Goal: Task Accomplishment & Management: Complete application form

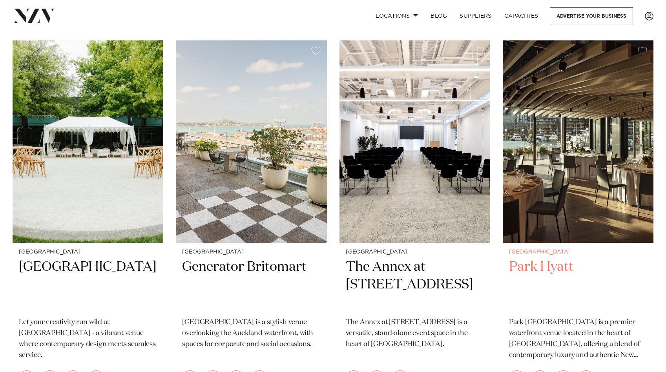
scroll to position [2174, 0]
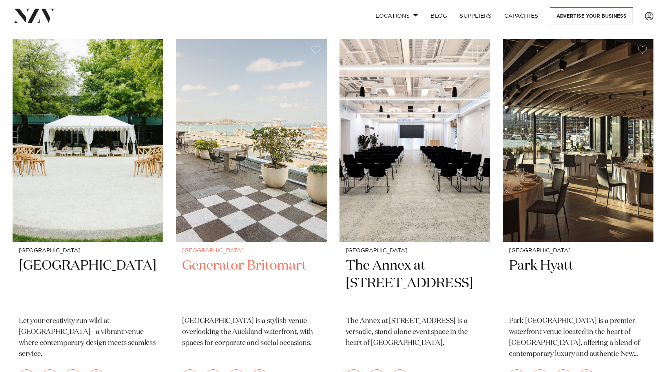
click at [283, 257] on h2 "Generator Britomart" at bounding box center [251, 283] width 138 height 53
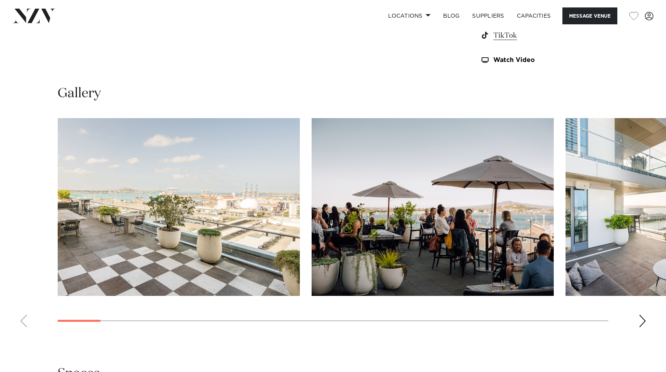
scroll to position [768, 0]
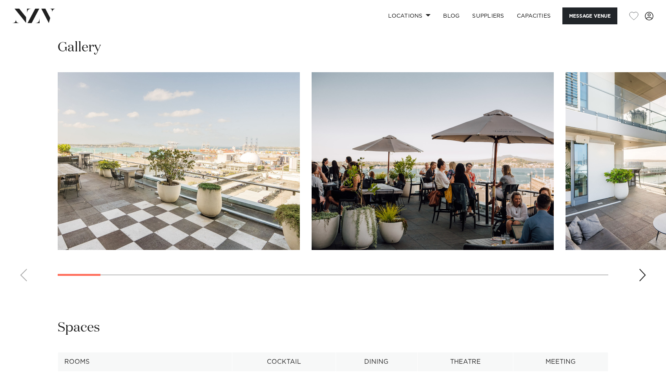
click at [647, 275] on swiper-container at bounding box center [333, 179] width 666 height 215
click at [643, 277] on div "Next slide" at bounding box center [642, 275] width 8 height 13
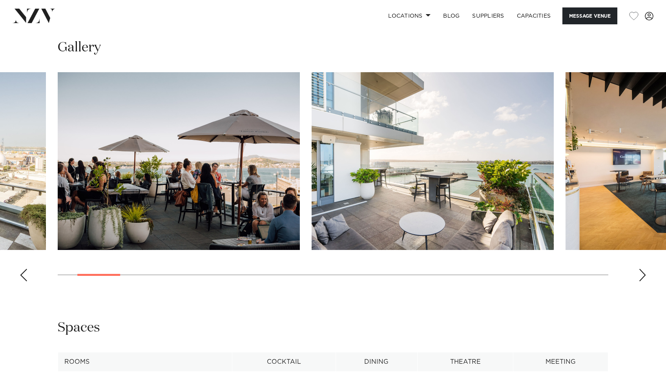
click at [643, 277] on div "Next slide" at bounding box center [642, 275] width 8 height 13
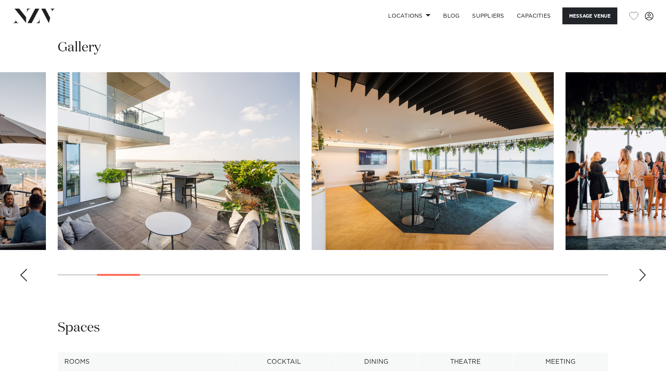
click at [643, 277] on div "Next slide" at bounding box center [642, 275] width 8 height 13
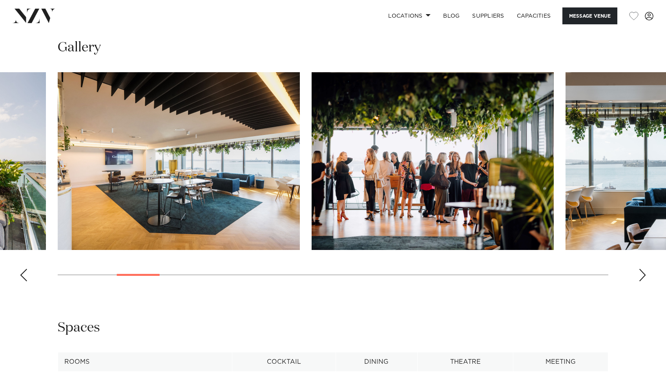
click at [643, 277] on div "Next slide" at bounding box center [642, 275] width 8 height 13
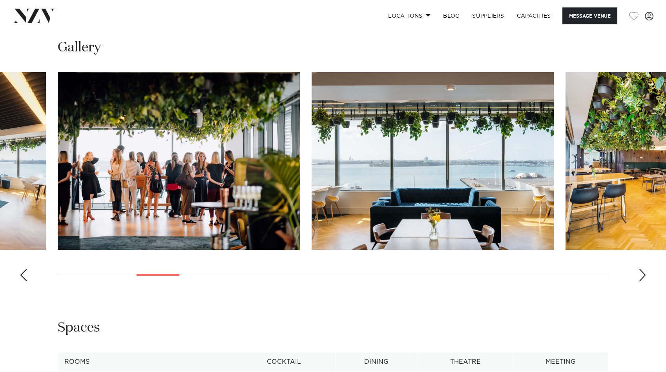
click at [643, 277] on div "Next slide" at bounding box center [642, 275] width 8 height 13
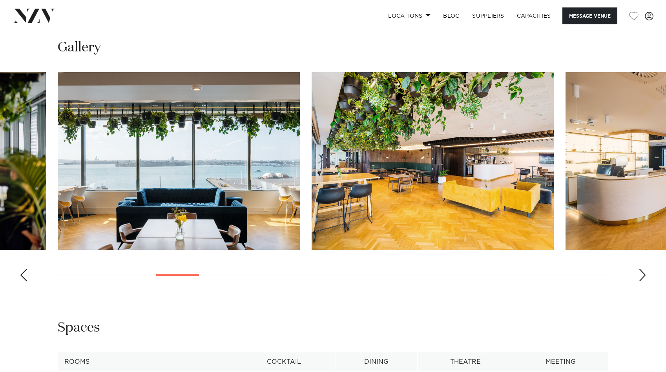
click at [643, 277] on div "Next slide" at bounding box center [642, 275] width 8 height 13
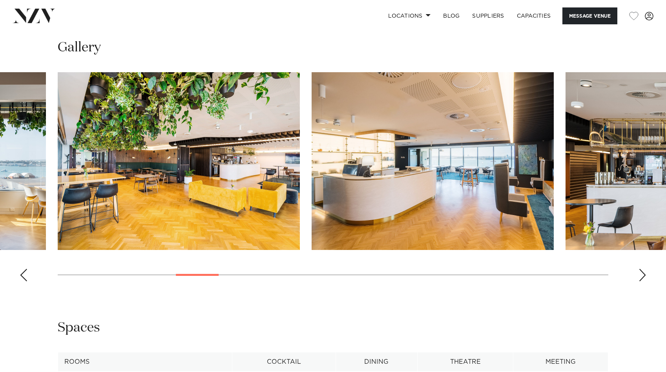
click at [643, 277] on div "Next slide" at bounding box center [642, 275] width 8 height 13
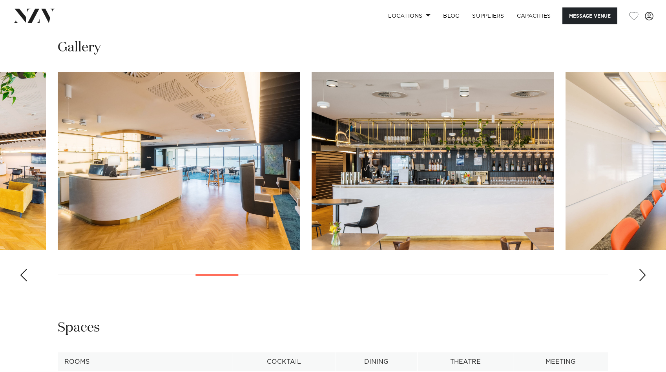
click at [643, 277] on div "Next slide" at bounding box center [642, 275] width 8 height 13
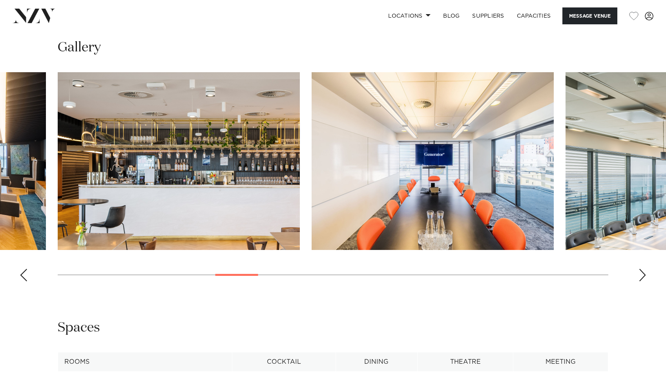
click at [643, 277] on div "Next slide" at bounding box center [642, 275] width 8 height 13
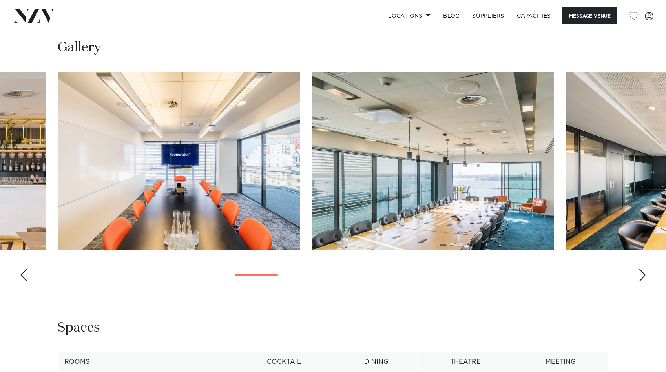
click at [643, 277] on div "Next slide" at bounding box center [642, 275] width 8 height 13
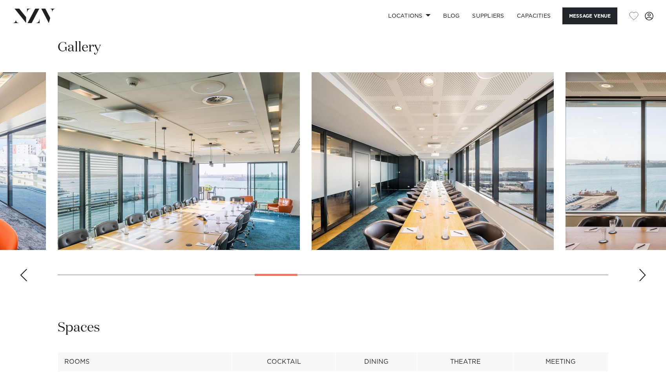
click at [643, 277] on div "Next slide" at bounding box center [642, 275] width 8 height 13
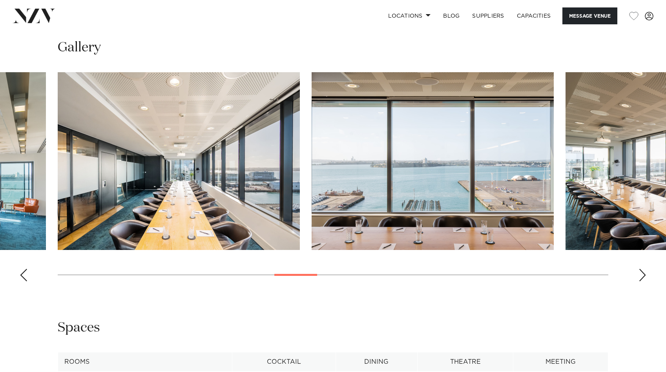
click at [643, 277] on div "Next slide" at bounding box center [642, 275] width 8 height 13
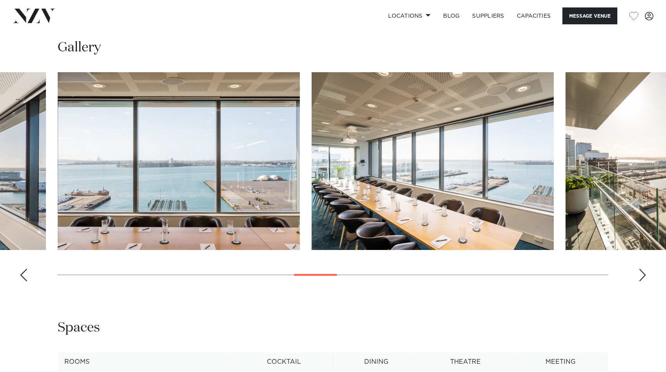
click at [643, 277] on div "Next slide" at bounding box center [642, 275] width 8 height 13
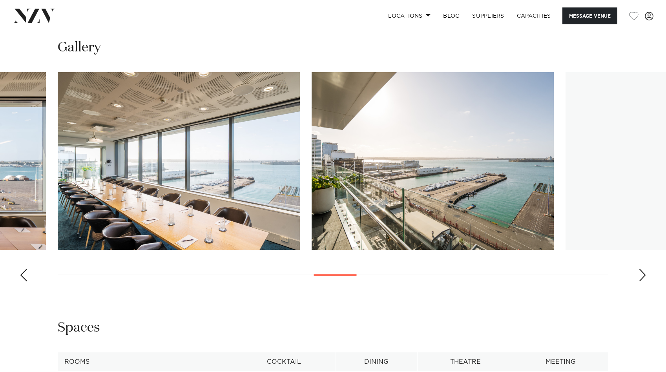
click at [643, 277] on div "Next slide" at bounding box center [642, 275] width 8 height 13
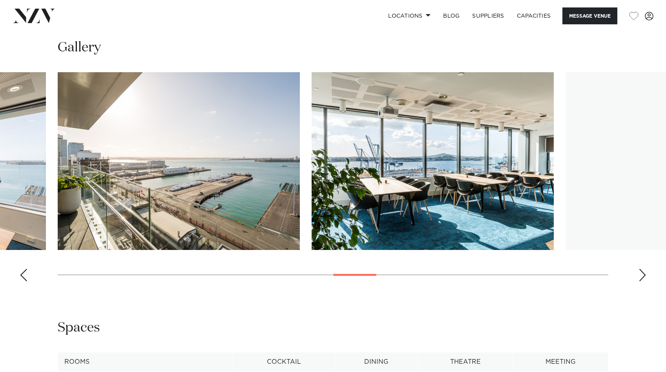
click at [643, 277] on div "Next slide" at bounding box center [642, 275] width 8 height 13
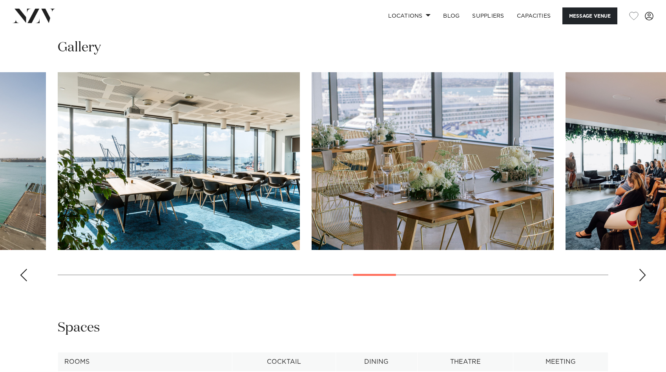
click at [643, 277] on div "Next slide" at bounding box center [642, 275] width 8 height 13
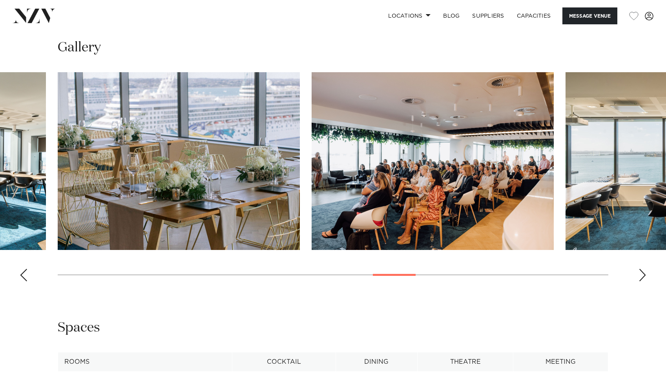
click at [641, 274] on div "Next slide" at bounding box center [642, 275] width 8 height 13
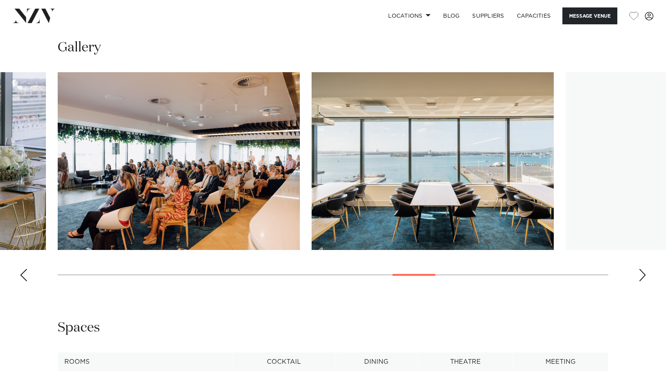
click at [641, 274] on div "Next slide" at bounding box center [642, 275] width 8 height 13
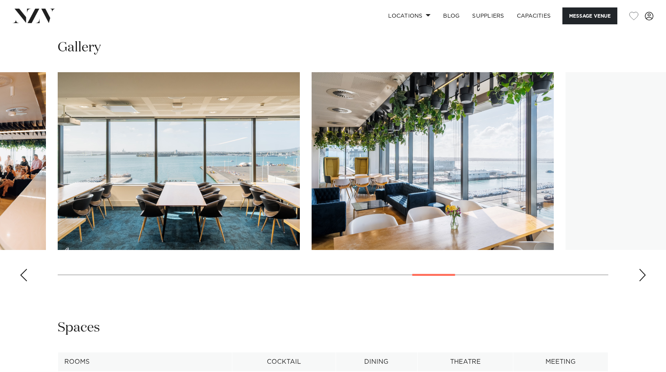
click at [641, 274] on div "Next slide" at bounding box center [642, 275] width 8 height 13
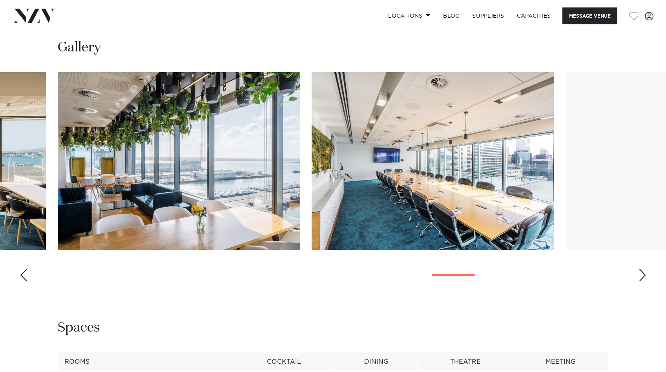
click at [641, 274] on div "Next slide" at bounding box center [642, 275] width 8 height 13
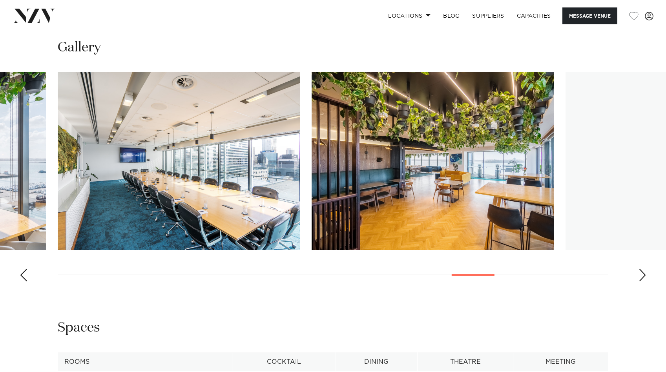
click at [641, 274] on div "Next slide" at bounding box center [642, 275] width 8 height 13
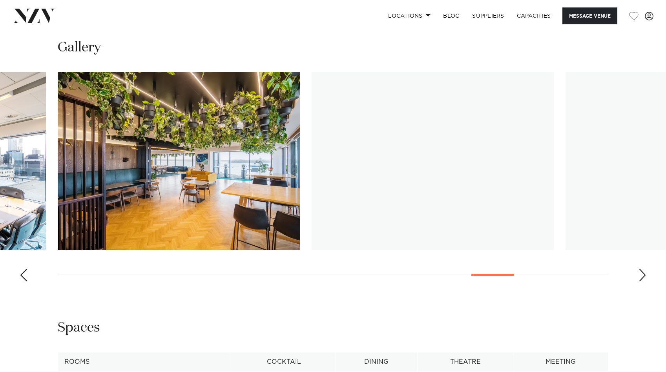
click at [642, 275] on div "Next slide" at bounding box center [642, 275] width 8 height 13
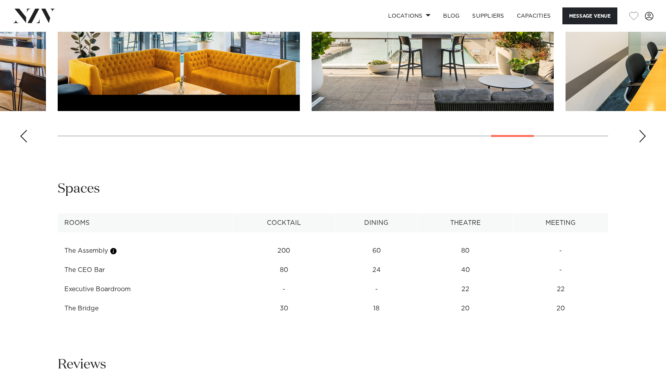
scroll to position [1008, 0]
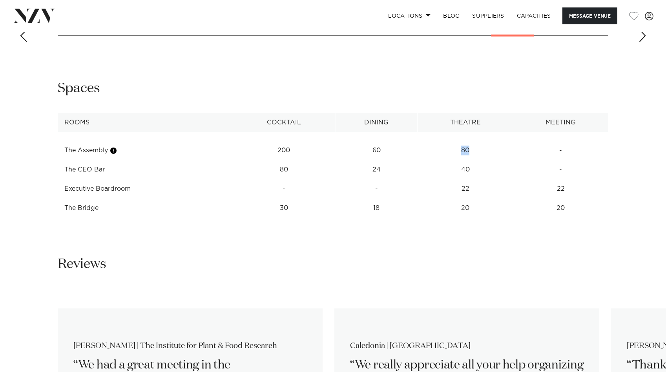
drag, startPoint x: 472, startPoint y: 150, endPoint x: 455, endPoint y: 150, distance: 17.7
click at [455, 150] on td "80" at bounding box center [466, 150] width 96 height 19
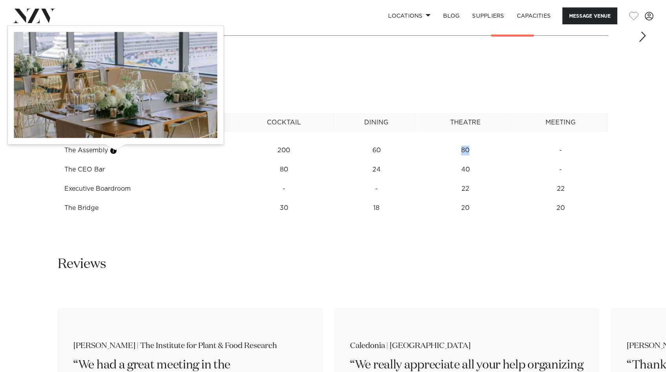
click at [116, 154] on button "button" at bounding box center [113, 151] width 8 height 8
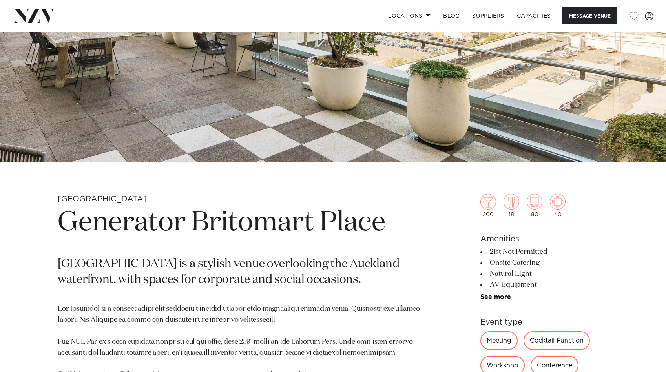
scroll to position [0, 0]
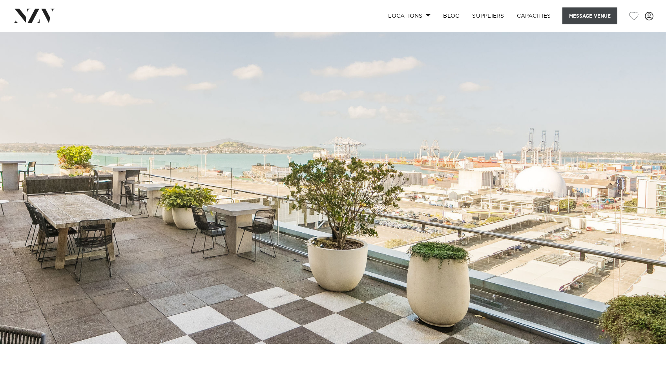
click at [584, 15] on button "Message Venue" at bounding box center [589, 15] width 55 height 17
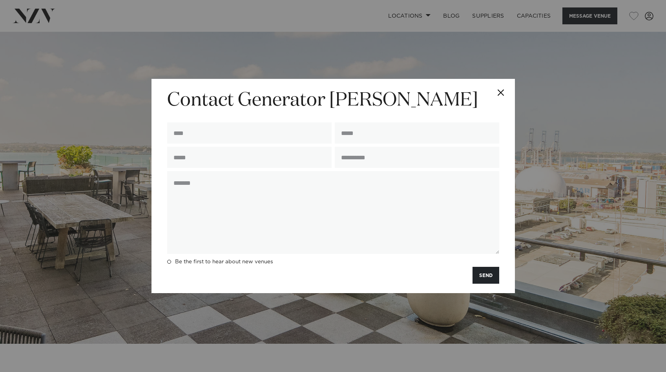
click at [502, 95] on button "Close" at bounding box center [500, 92] width 27 height 27
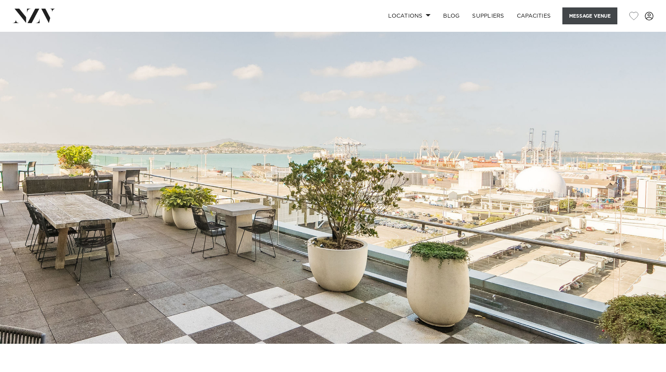
click at [582, 11] on button "Message Venue" at bounding box center [589, 15] width 55 height 17
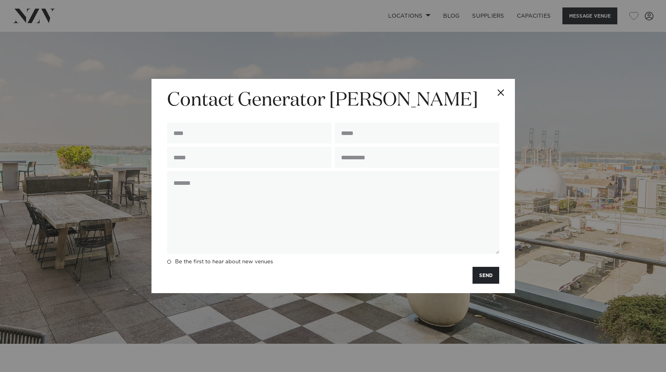
click at [499, 91] on button "Close" at bounding box center [500, 92] width 27 height 27
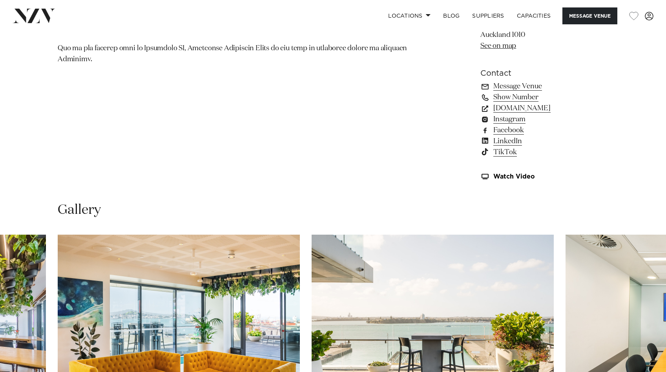
scroll to position [601, 0]
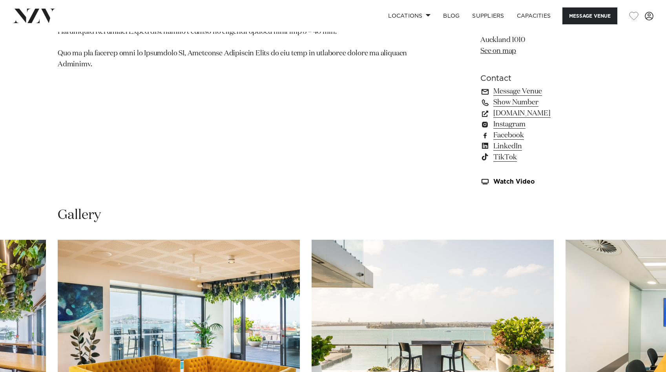
click at [517, 94] on link "Message Venue" at bounding box center [544, 91] width 128 height 11
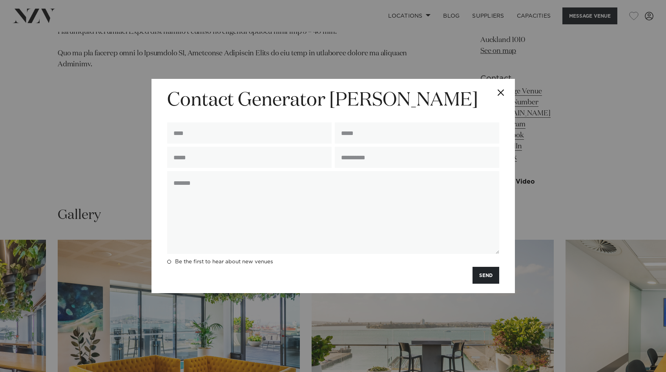
click at [503, 93] on button "Close" at bounding box center [500, 92] width 27 height 27
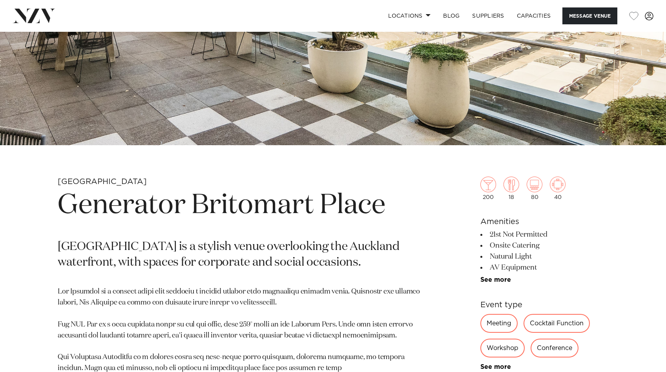
scroll to position [309, 0]
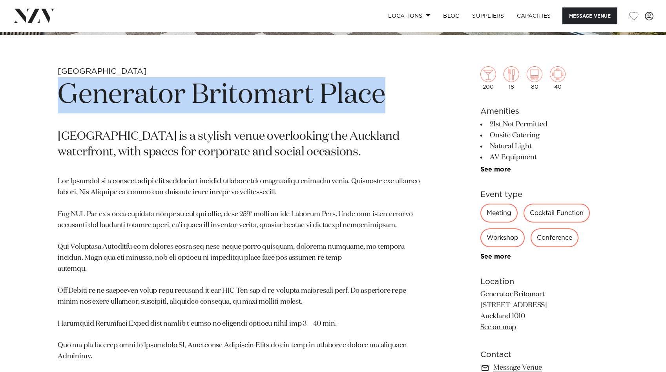
drag, startPoint x: 389, startPoint y: 97, endPoint x: 61, endPoint y: 111, distance: 328.3
click at [61, 111] on h1 "Generator Britomart Place" at bounding box center [241, 95] width 367 height 36
copy h1 "Generator Britomart Place"
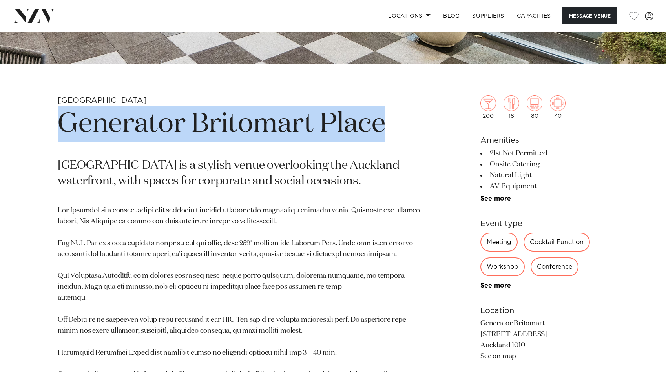
scroll to position [284, 0]
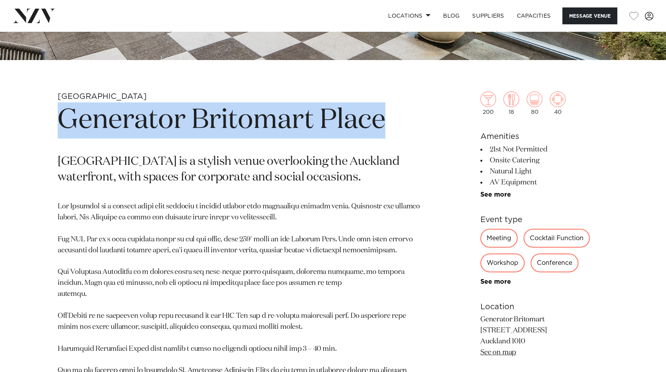
copy h1 "Generator Britomart Place"
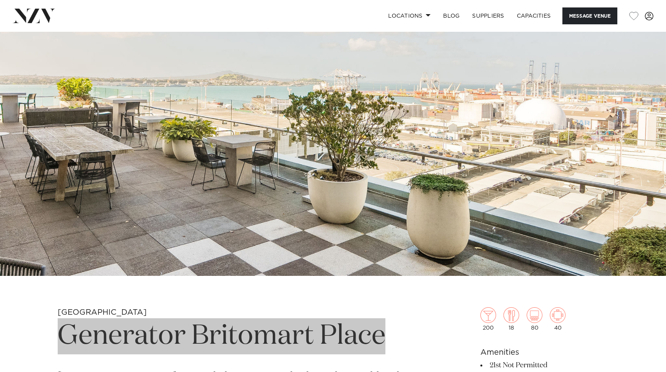
scroll to position [37, 0]
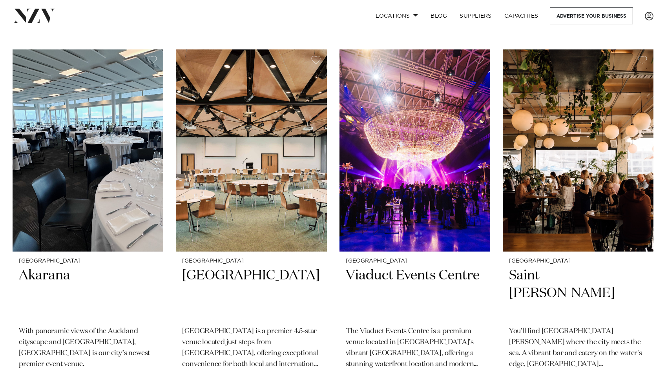
scroll to position [4398, 0]
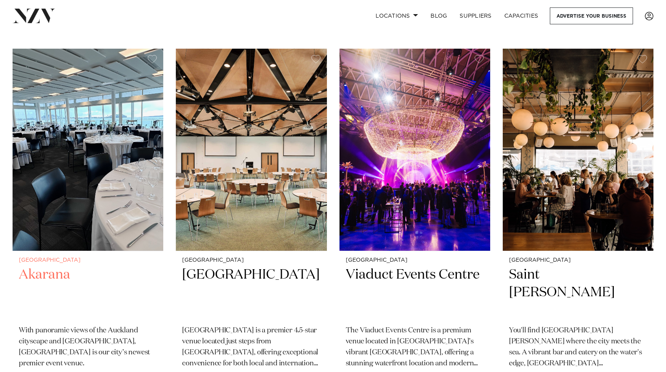
click at [58, 266] on h2 "Akarana" at bounding box center [88, 292] width 138 height 53
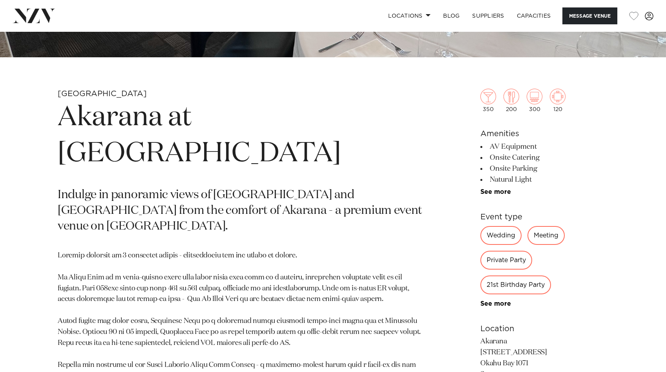
scroll to position [288, 0]
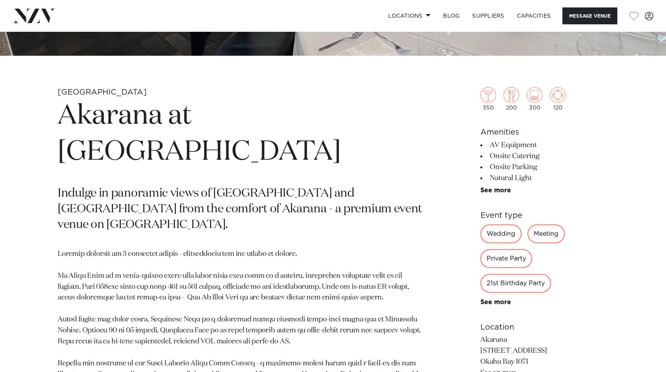
drag, startPoint x: 253, startPoint y: 155, endPoint x: 60, endPoint y: 124, distance: 195.4
click at [60, 124] on h1 "Akarana at Hyundai Marine Sports Centre" at bounding box center [241, 134] width 367 height 72
copy h1 "Akarana at Hyundai Marine Sports Centre"
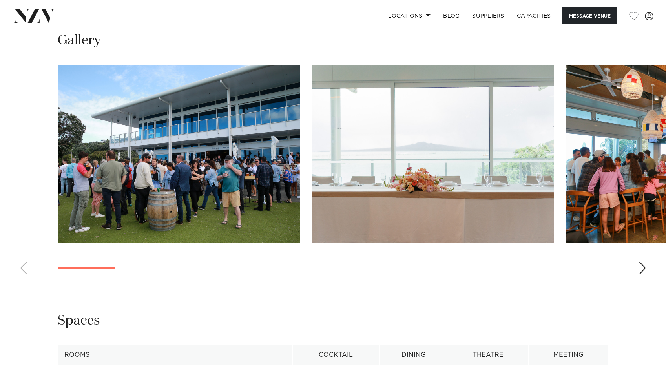
scroll to position [847, 0]
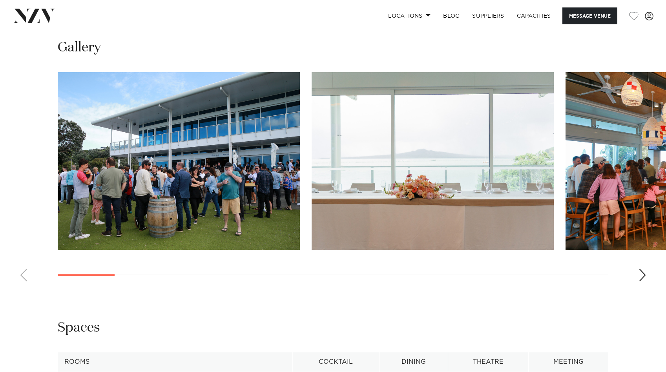
click at [640, 269] on div "Next slide" at bounding box center [642, 275] width 8 height 13
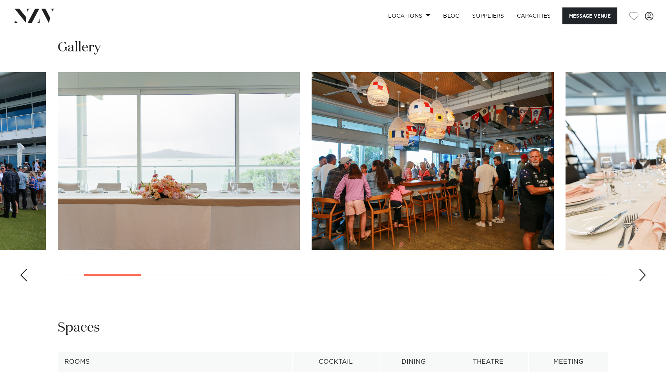
click at [640, 269] on div "Next slide" at bounding box center [642, 275] width 8 height 13
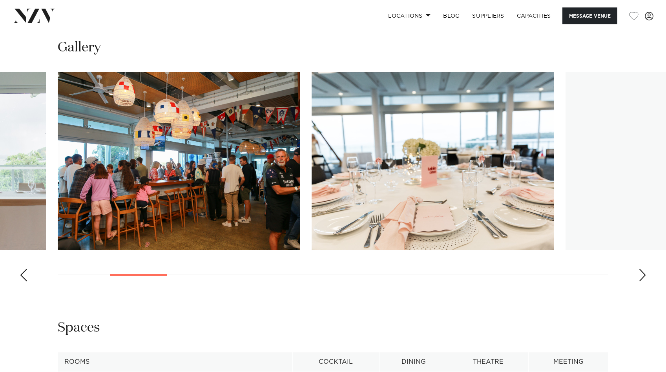
click at [640, 269] on div "Next slide" at bounding box center [642, 275] width 8 height 13
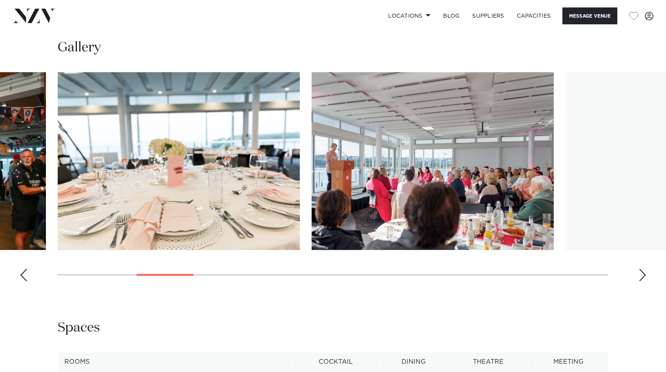
click at [640, 269] on div "Next slide" at bounding box center [642, 275] width 8 height 13
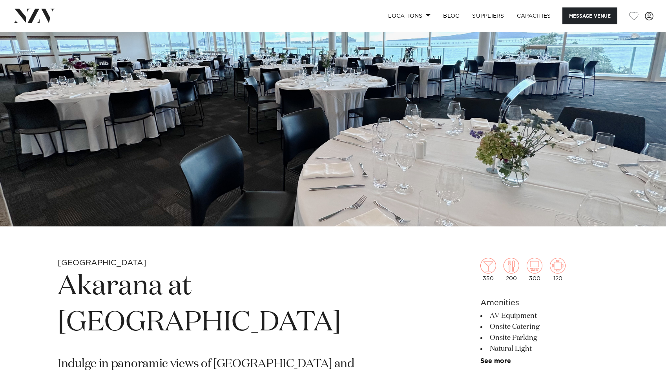
scroll to position [0, 0]
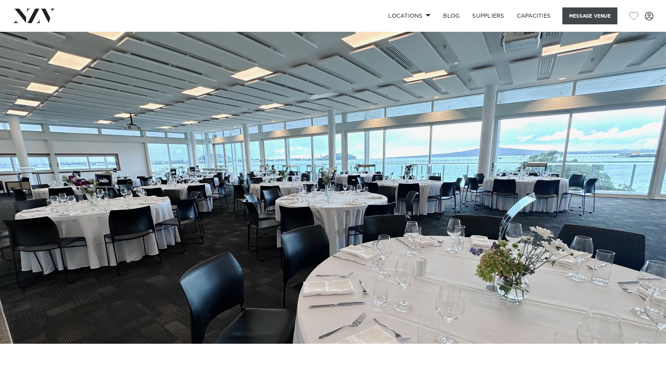
click at [575, 12] on button "Message Venue" at bounding box center [589, 15] width 55 height 17
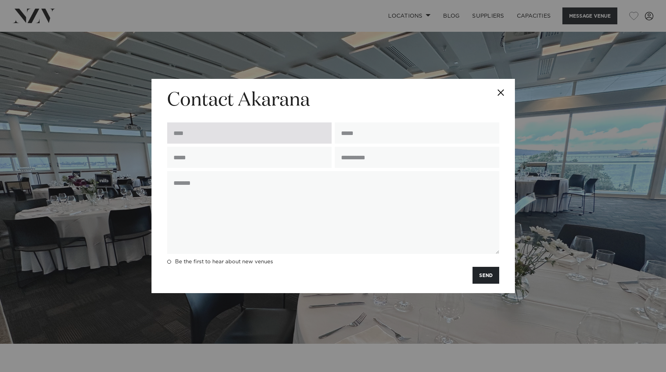
click at [296, 141] on input "text" at bounding box center [249, 132] width 164 height 21
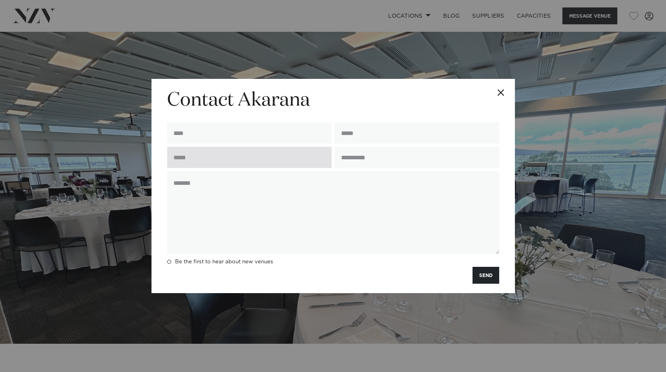
type input "**********"
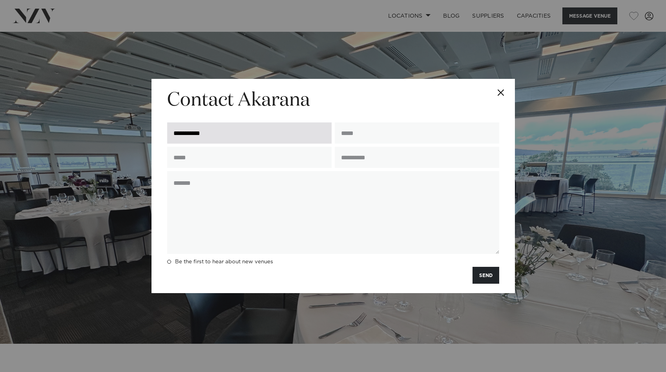
click at [276, 135] on input "**********" at bounding box center [249, 132] width 164 height 21
click at [247, 137] on input "text" at bounding box center [249, 132] width 164 height 21
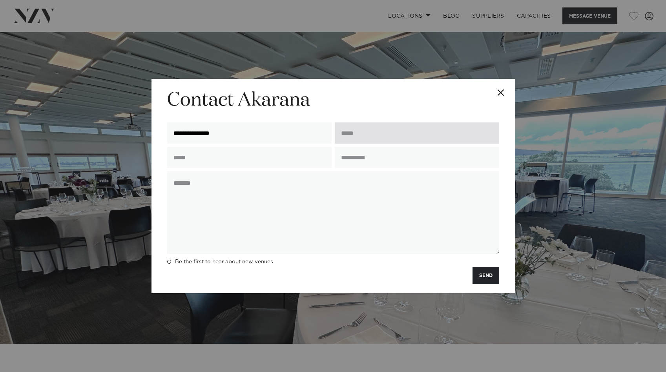
type input "**********"
click at [366, 131] on input "email" at bounding box center [417, 132] width 164 height 21
type input "**********"
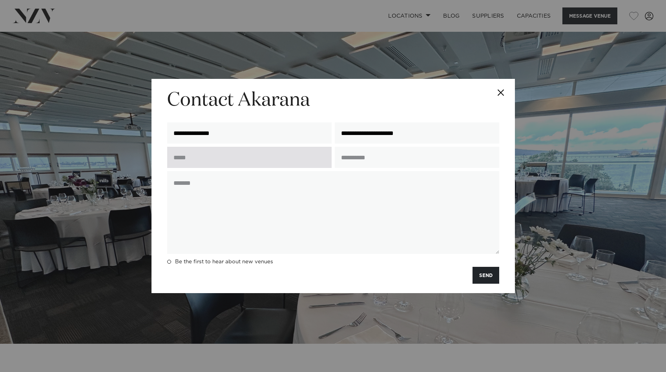
click at [250, 167] on input "text" at bounding box center [249, 157] width 164 height 21
type input "**********"
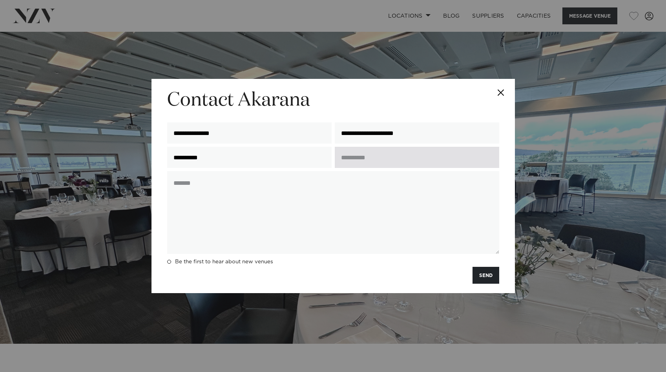
click at [364, 157] on input "text" at bounding box center [417, 157] width 164 height 21
click at [368, 159] on input "**********" at bounding box center [417, 157] width 164 height 21
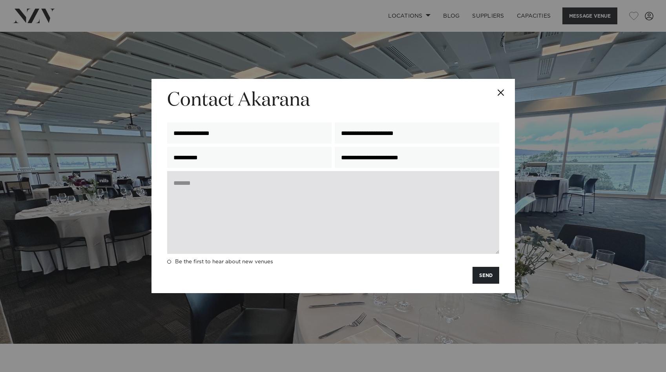
type input "**********"
click at [337, 212] on textarea at bounding box center [333, 212] width 332 height 83
paste textarea "**********"
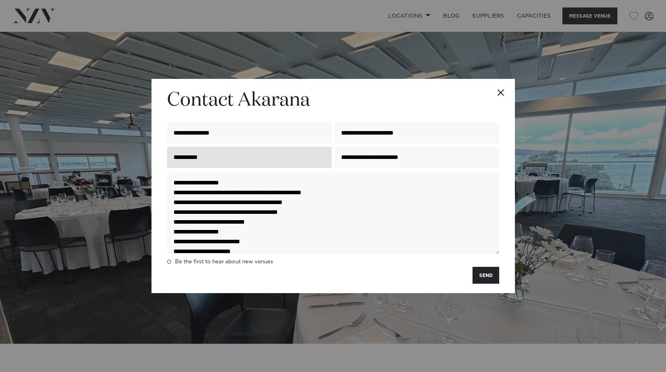
drag, startPoint x: 256, startPoint y: 251, endPoint x: 187, endPoint y: 157, distance: 116.4
click at [187, 157] on form "**********" at bounding box center [333, 185] width 332 height 195
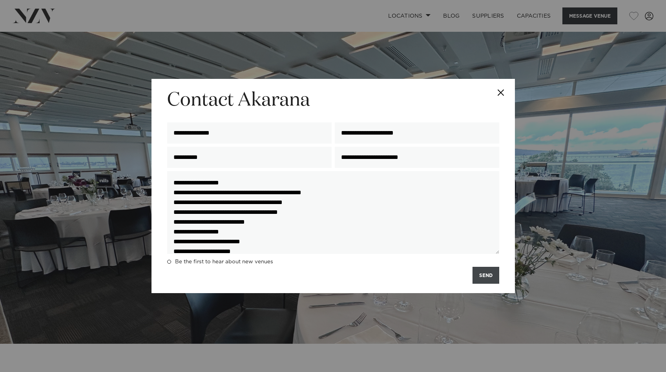
type textarea "**********"
click at [489, 278] on button "SEND" at bounding box center [485, 275] width 27 height 17
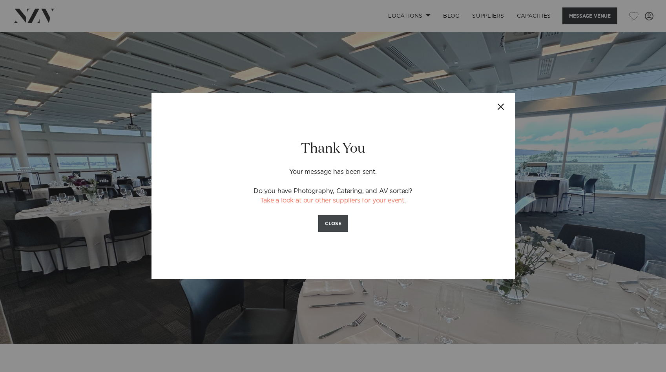
click at [335, 221] on button "CLOSE" at bounding box center [333, 223] width 30 height 17
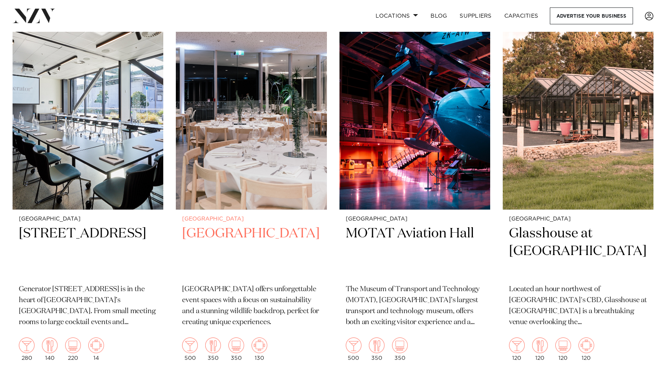
scroll to position [6301, 0]
click at [247, 224] on h2 "[GEOGRAPHIC_DATA]" at bounding box center [251, 250] width 138 height 53
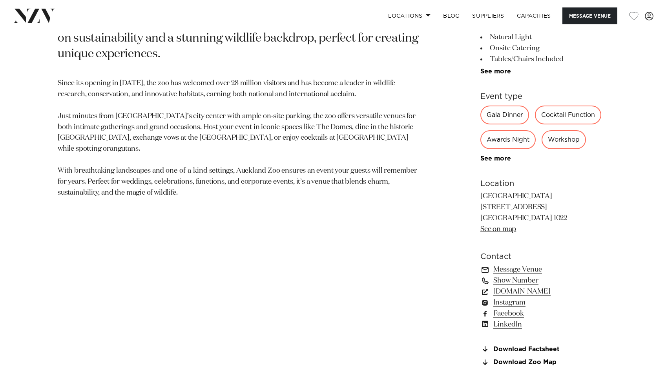
scroll to position [74, 0]
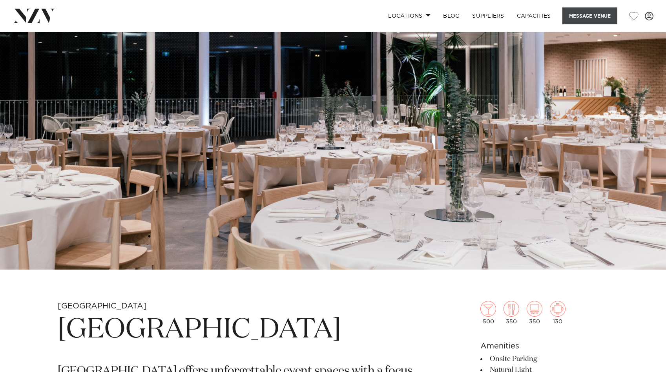
click at [591, 14] on button "Message Venue" at bounding box center [589, 15] width 55 height 17
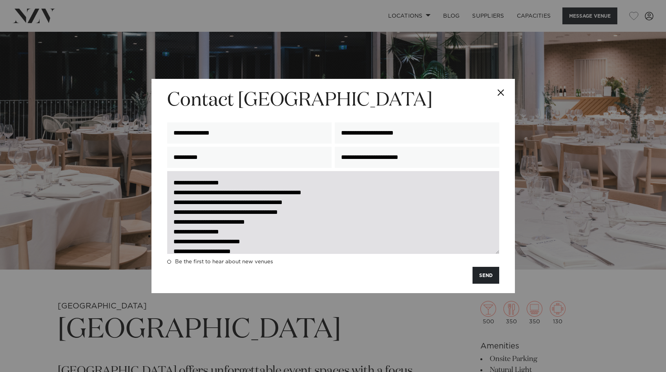
scroll to position [10, 0]
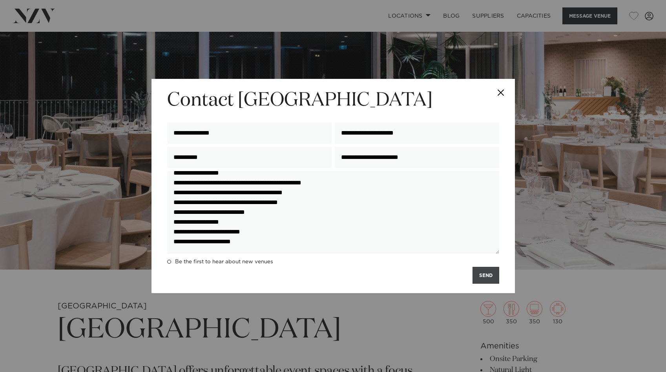
click at [481, 275] on button "SEND" at bounding box center [485, 275] width 27 height 17
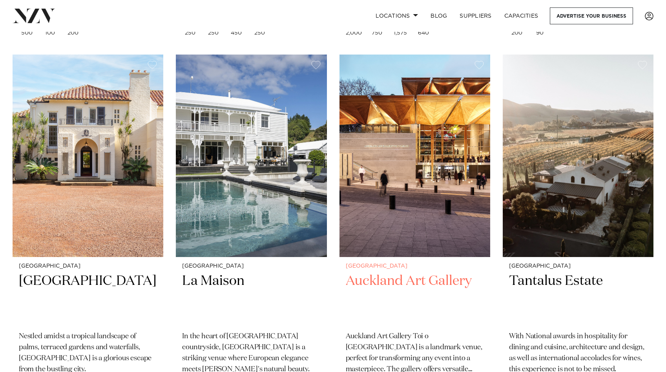
scroll to position [7376, 0]
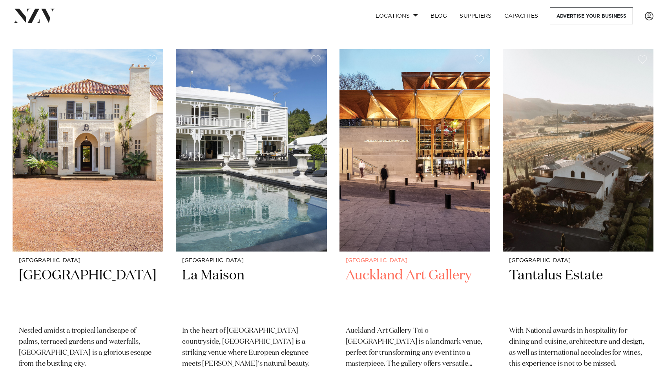
click at [412, 208] on img at bounding box center [414, 150] width 151 height 202
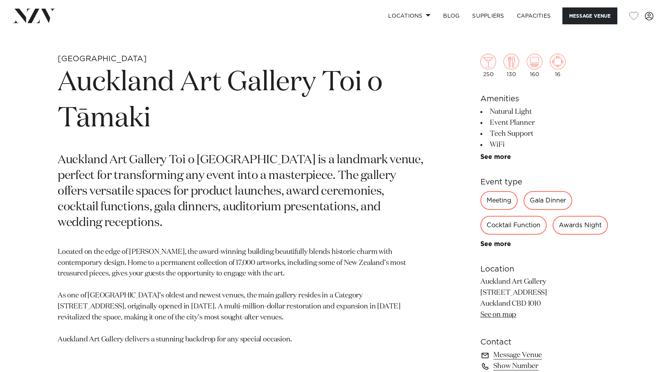
scroll to position [319, 0]
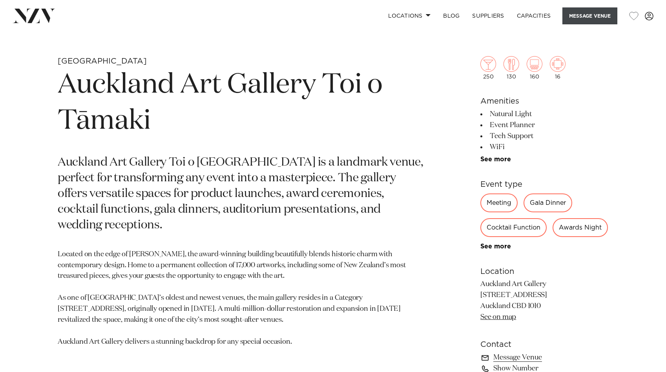
click at [597, 16] on button "Message Venue" at bounding box center [589, 15] width 55 height 17
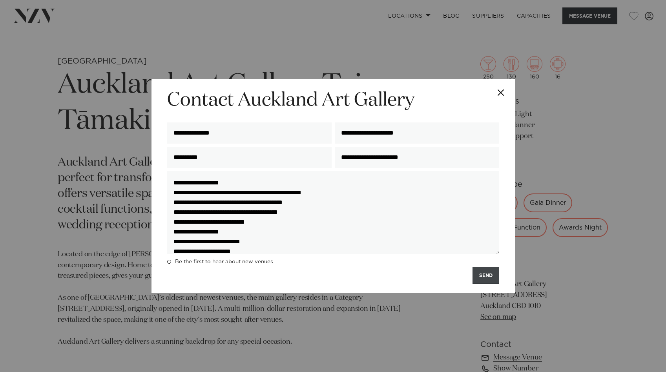
click at [489, 274] on button "SEND" at bounding box center [485, 275] width 27 height 17
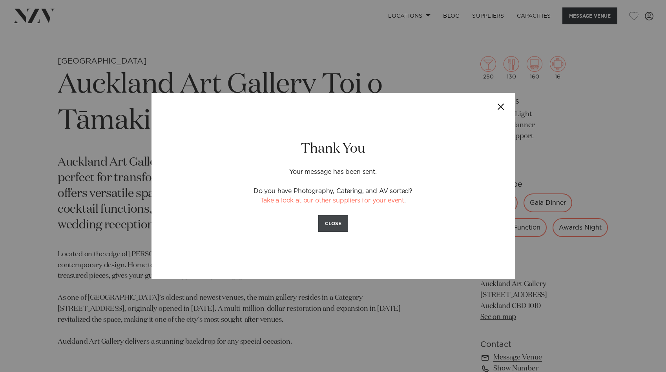
click at [335, 223] on button "CLOSE" at bounding box center [333, 223] width 30 height 17
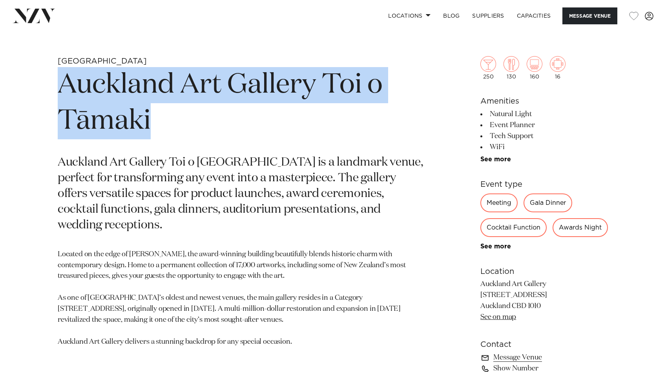
drag, startPoint x: 163, startPoint y: 132, endPoint x: 60, endPoint y: 89, distance: 111.5
click at [60, 89] on h1 "Auckland Art Gallery Toi o Tāmaki" at bounding box center [241, 103] width 367 height 72
copy h1 "Auckland Art Gallery Toi o Tāmaki"
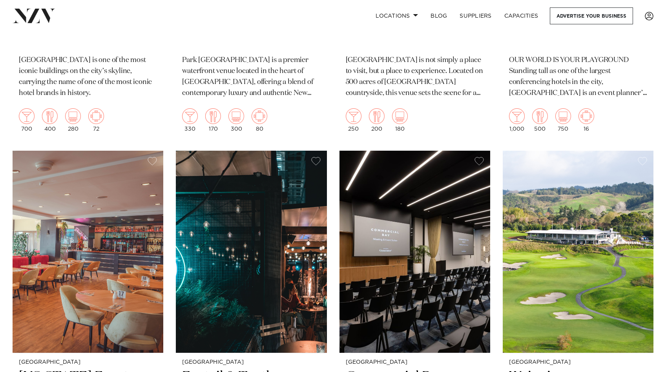
scroll to position [1064, 0]
